Goal: Transaction & Acquisition: Purchase product/service

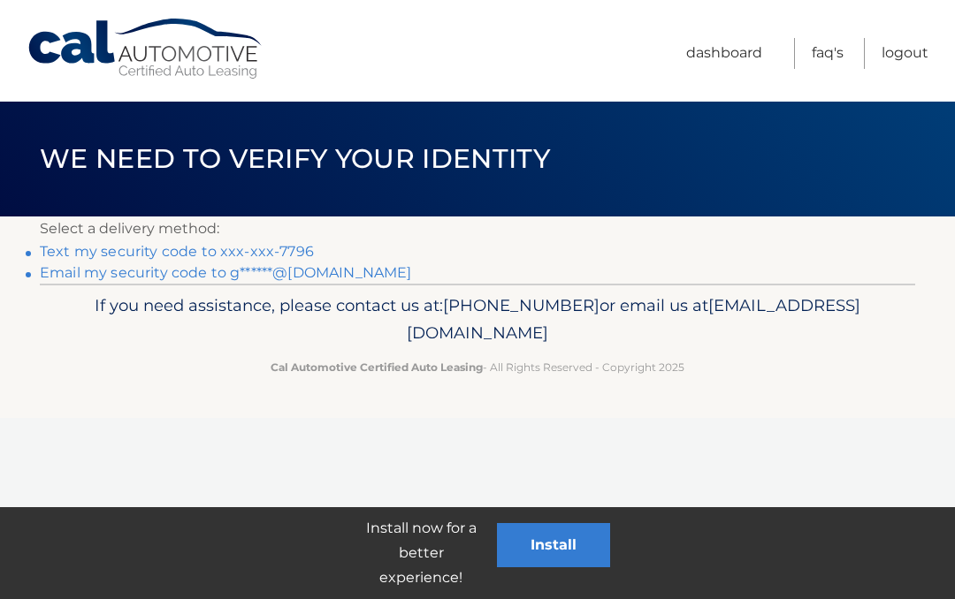
click at [180, 255] on link "Text my security code to xxx-xxx-7796" at bounding box center [177, 251] width 274 height 17
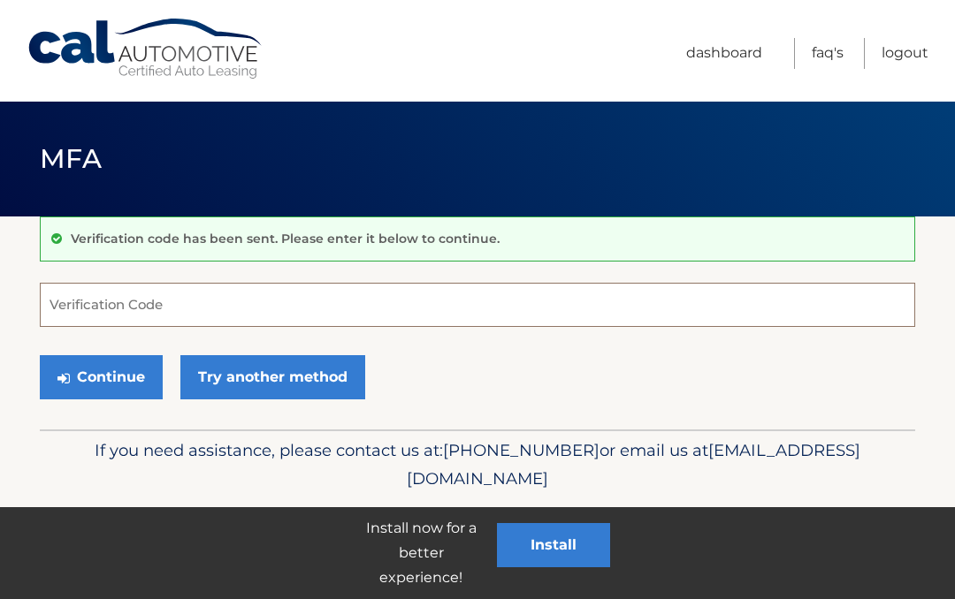
click at [129, 311] on input "Verification Code" at bounding box center [477, 305] width 875 height 44
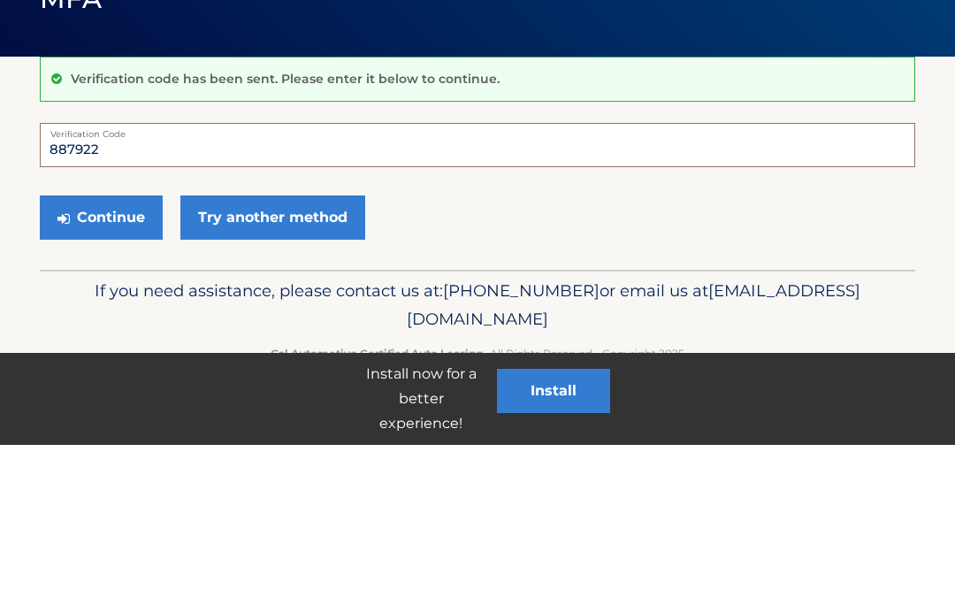
type input "887922"
click at [110, 355] on button "Continue" at bounding box center [101, 377] width 123 height 44
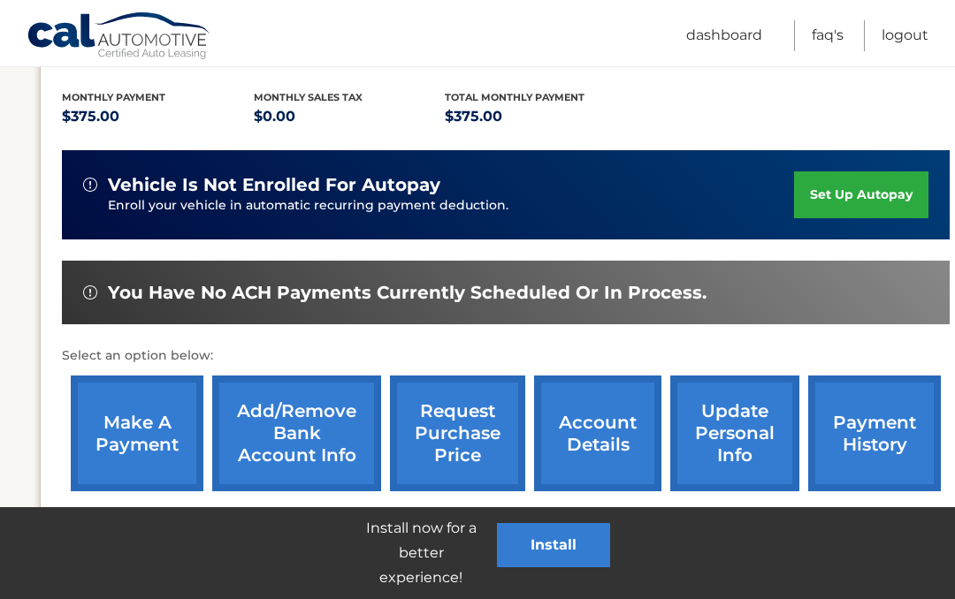
scroll to position [382, 0]
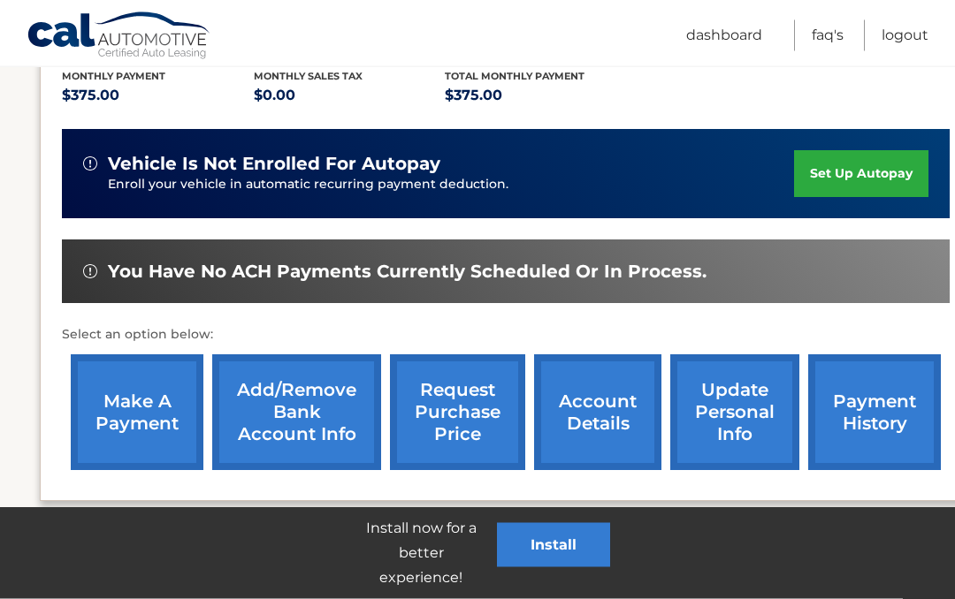
click at [153, 409] on link "make a payment" at bounding box center [137, 413] width 133 height 116
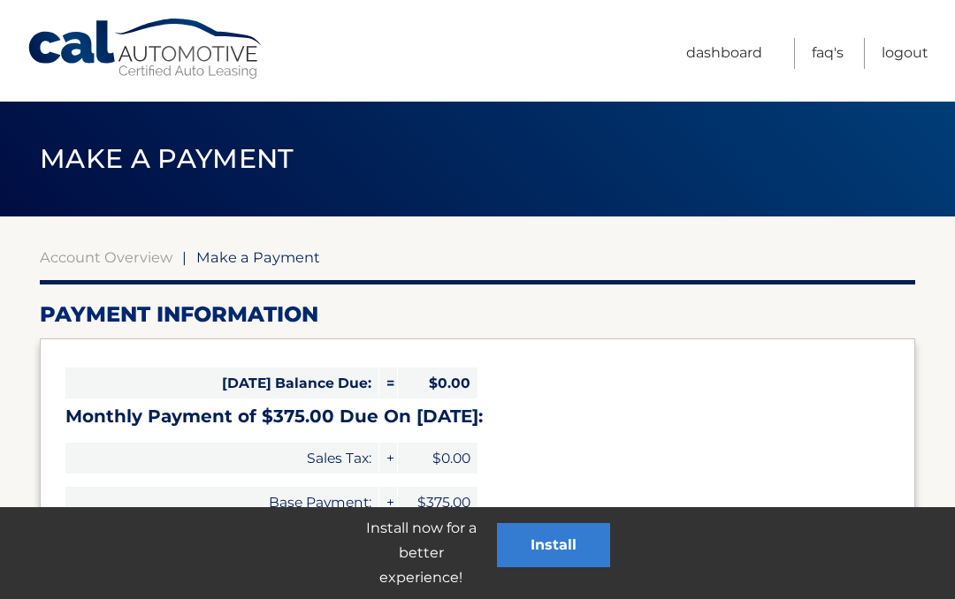
select select "YmRkMDk3MGEtMjEyOC00NWVmLWE1OTEtOWI5ZDdmNDY4NzE3"
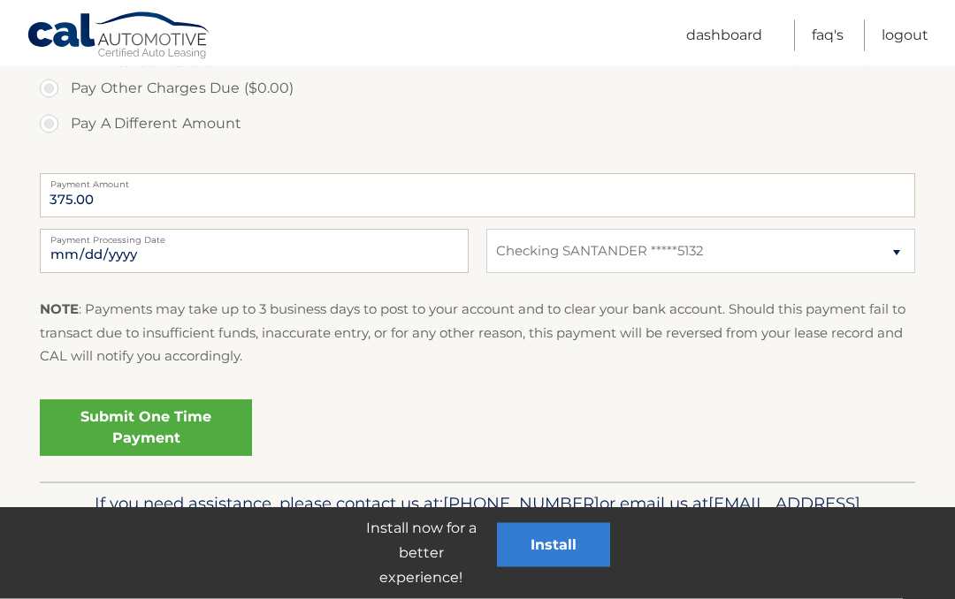
scroll to position [659, 0]
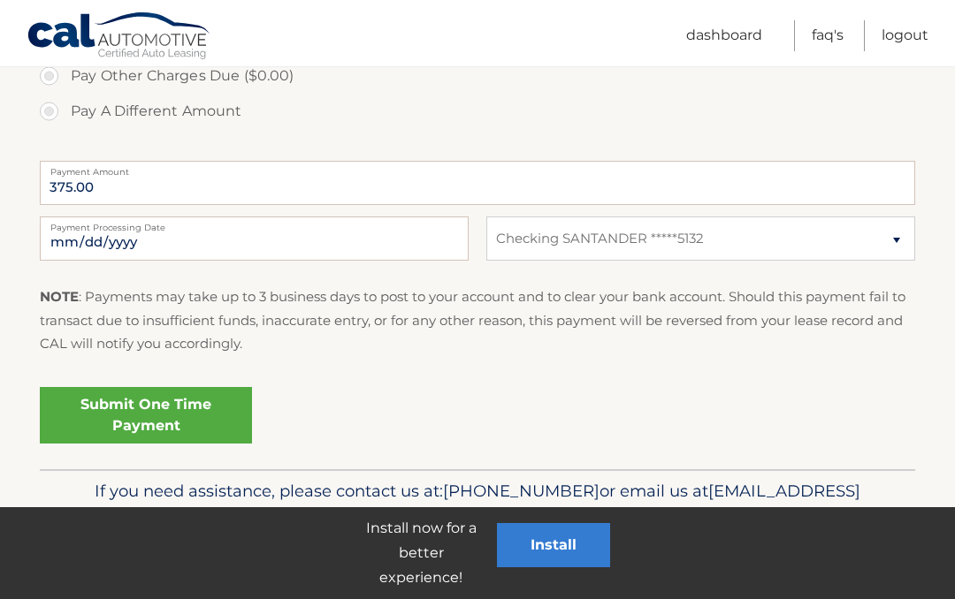
click at [156, 412] on link "Submit One Time Payment" at bounding box center [146, 415] width 212 height 57
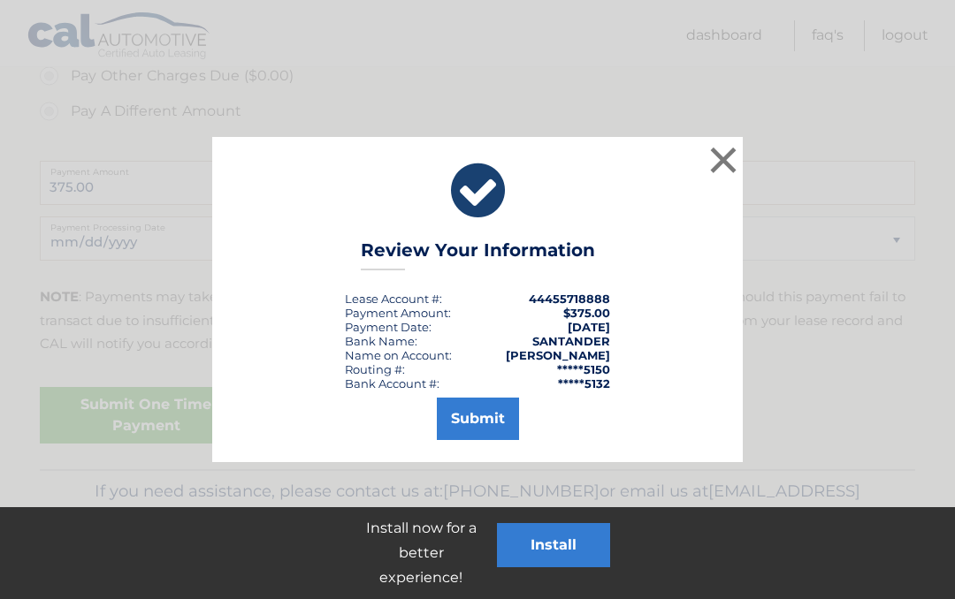
click at [490, 416] on button "Submit" at bounding box center [478, 419] width 82 height 42
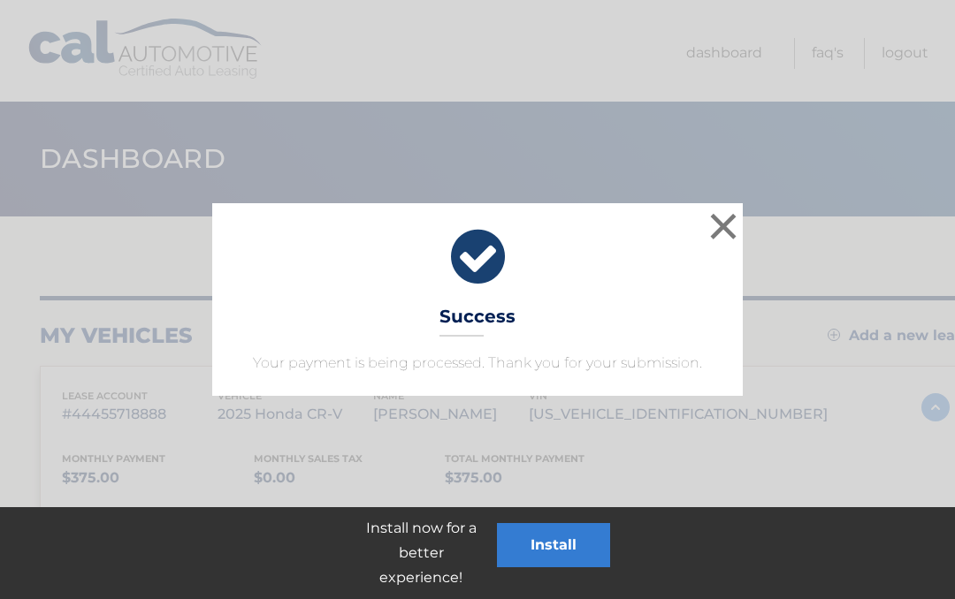
click at [720, 233] on button "×" at bounding box center [722, 226] width 35 height 35
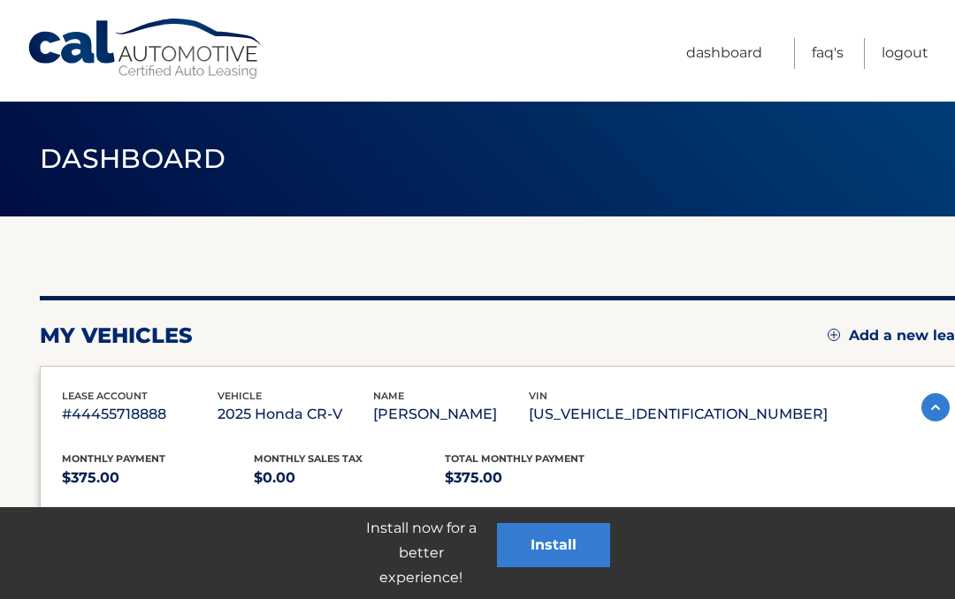
click at [903, 61] on link "Logout" at bounding box center [904, 53] width 47 height 31
